Goal: Complete application form

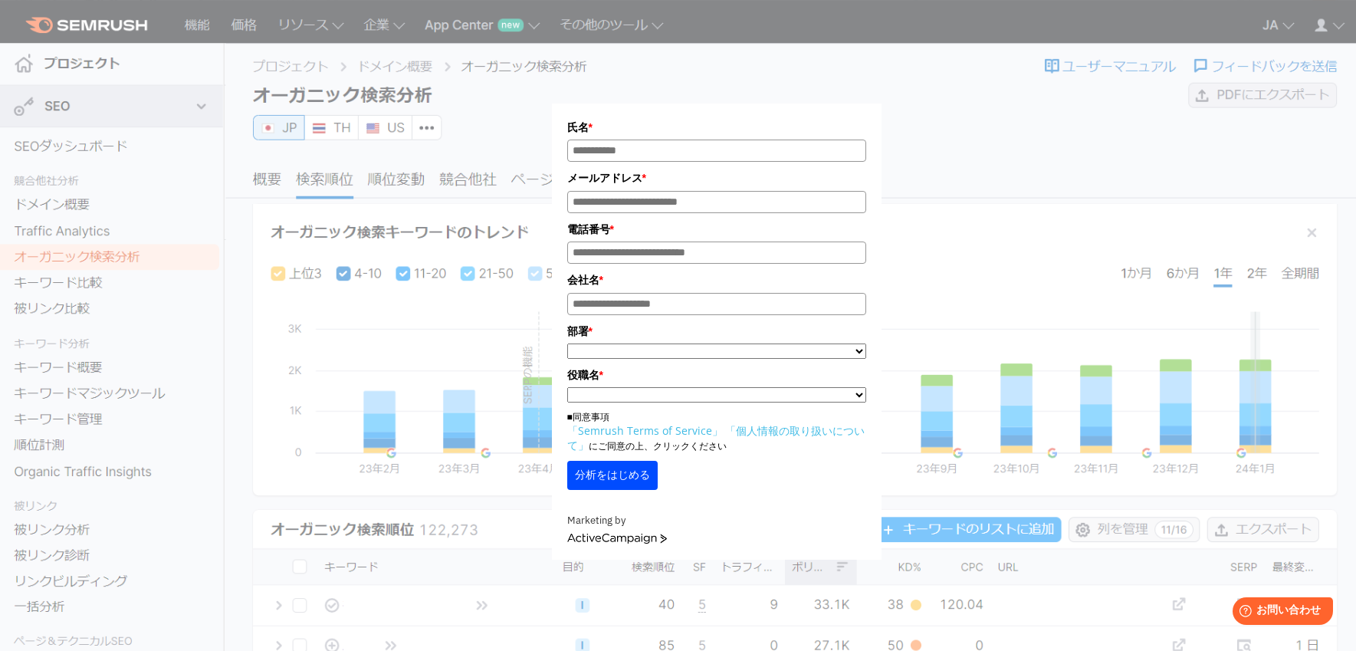
click at [982, 167] on div "氏名 * メールアドレス * 電話番号 * 会社名 * *" at bounding box center [716, 289] width 766 height 540
click at [711, 117] on form "氏名 * メールアドレス * 電話番号 * 会社名 * * **" at bounding box center [717, 331] width 330 height 456
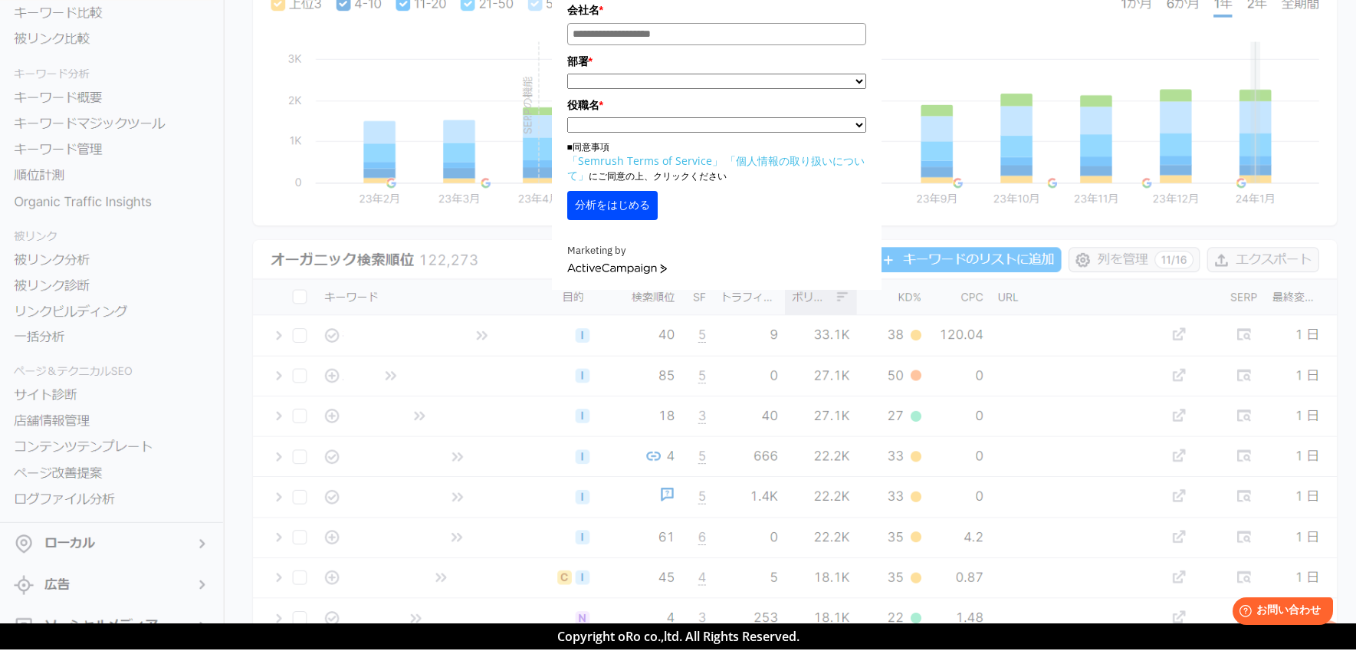
scroll to position [323, 0]
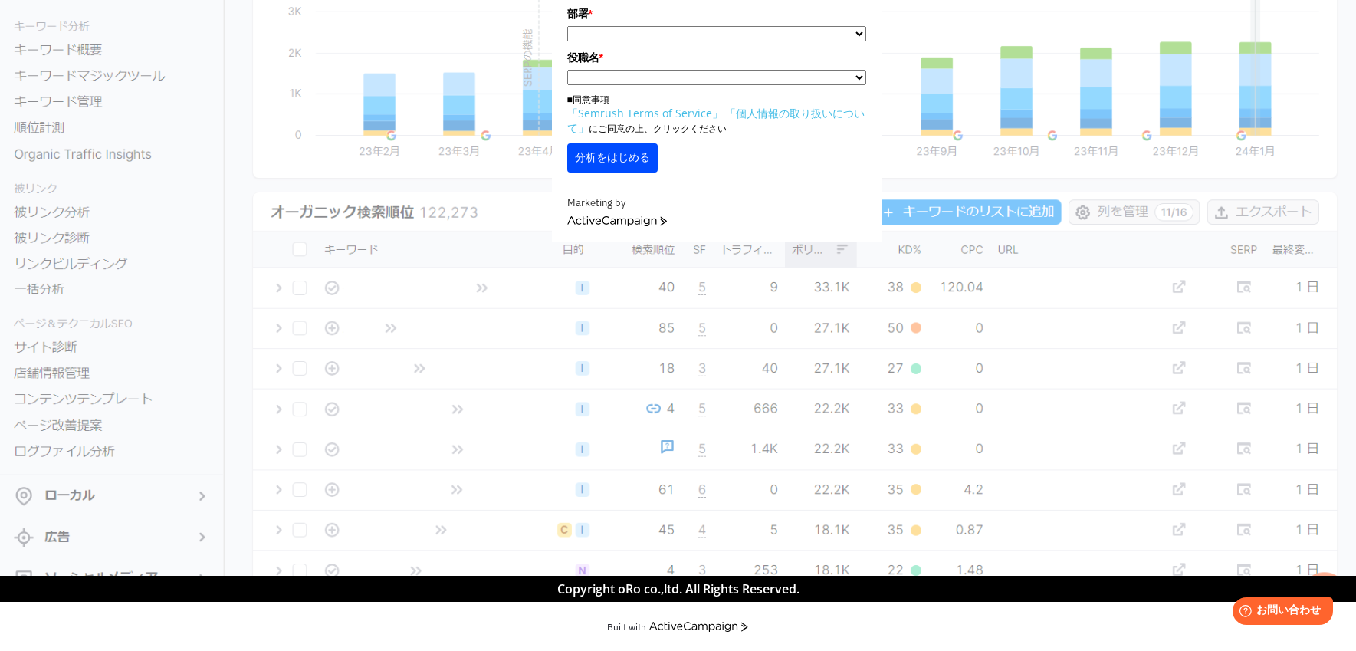
click at [617, 592] on span "Copyright oRo co.,ltd. All Rights Reserved." at bounding box center [678, 588] width 242 height 17
click at [659, 622] on icon at bounding box center [699, 627] width 100 height 10
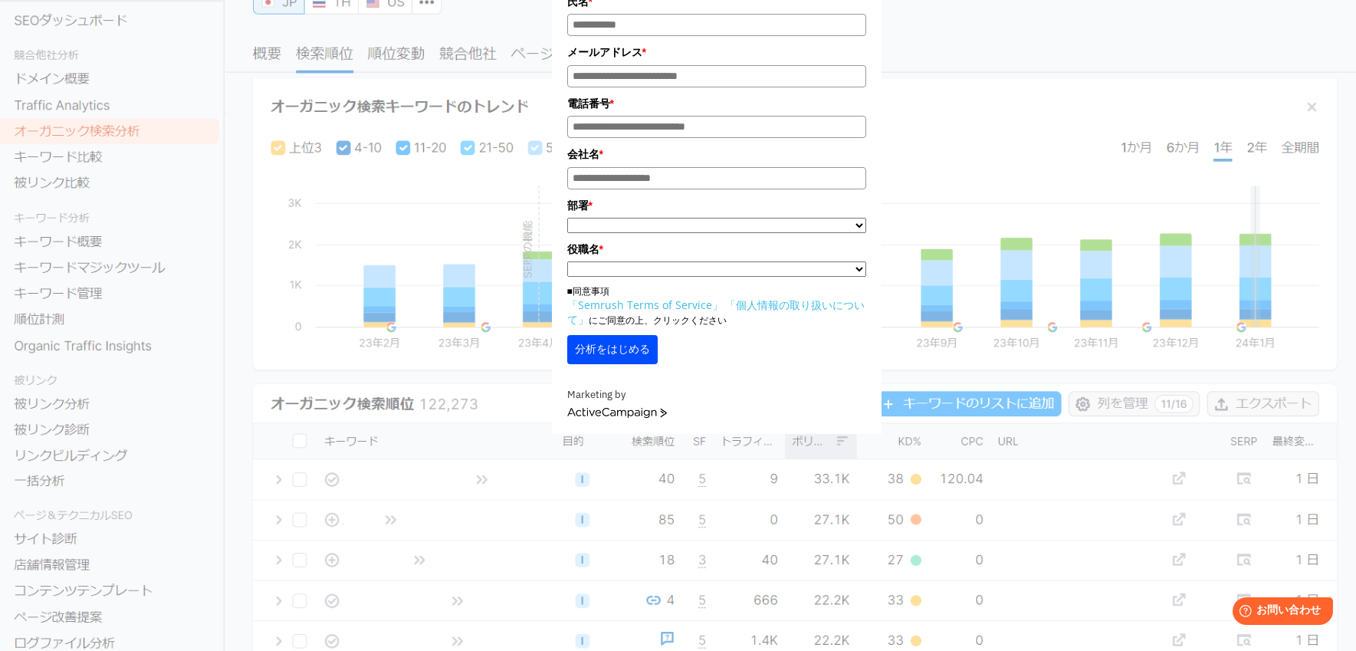
scroll to position [0, 0]
